Goal: Task Accomplishment & Management: Use online tool/utility

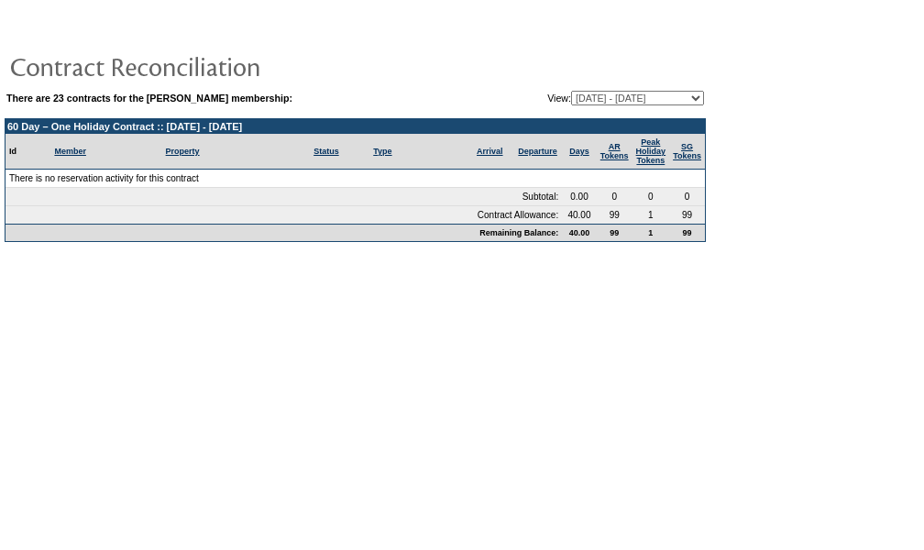
click at [696, 92] on select "[DATE] - [DATE] [DATE] - [DATE] [DATE] - [DATE] [DATE] - [DATE] [DATE] - [DATE]…" at bounding box center [637, 98] width 133 height 15
select select "127913"
click at [571, 91] on select "[DATE] - [DATE] [DATE] - [DATE] [DATE] - [DATE] [DATE] - [DATE] [DATE] - [DATE]…" at bounding box center [637, 98] width 133 height 15
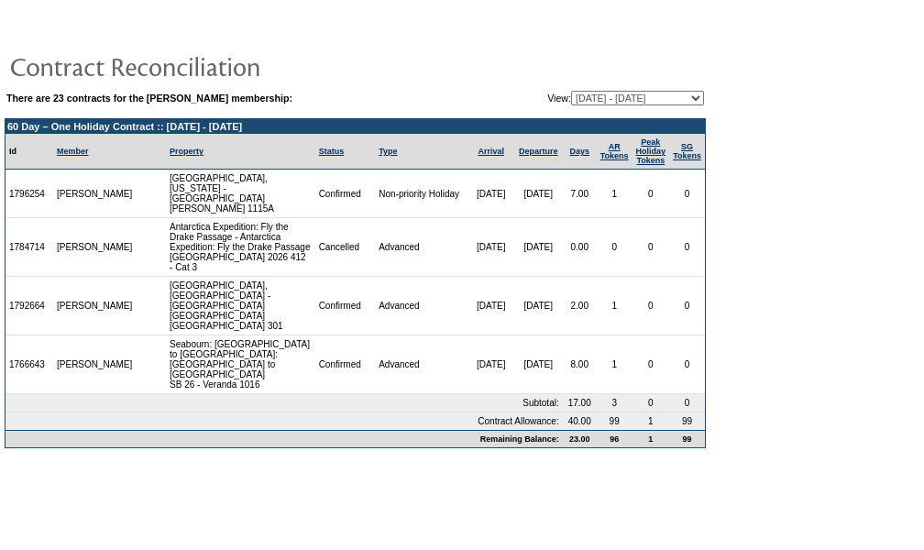
click at [695, 91] on select "[DATE] - [DATE] [DATE] - [DATE] [DATE] - [DATE] [DATE] - [DATE] [DATE] - [DATE]…" at bounding box center [637, 98] width 133 height 15
select select "122293"
click at [571, 91] on select "[DATE] - [DATE] [DATE] - [DATE] [DATE] - [DATE] [DATE] - [DATE] [DATE] - [DATE]…" at bounding box center [637, 98] width 133 height 15
